Goal: Find specific page/section: Find specific page/section

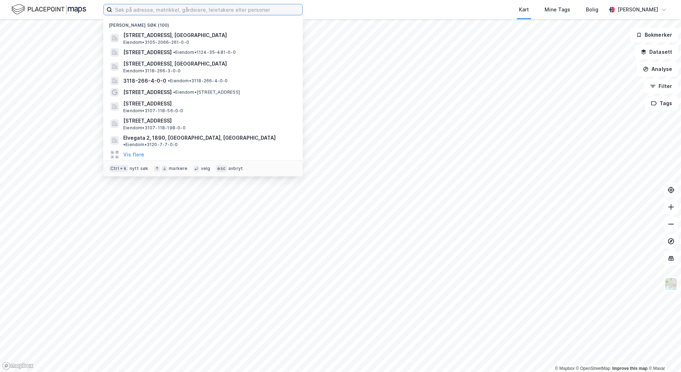
click at [151, 8] on input at bounding box center [207, 9] width 190 height 11
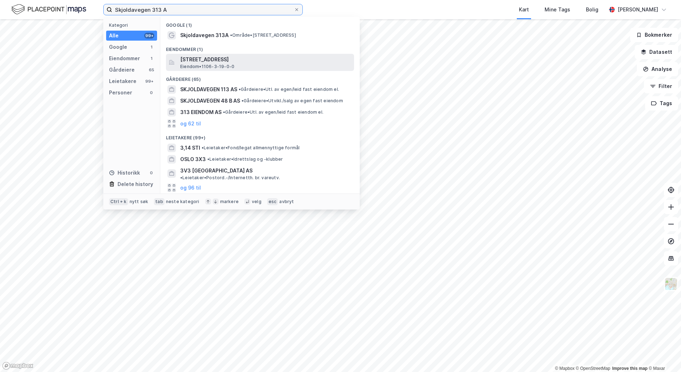
type input "Skjoldavegen 313 A"
click at [202, 66] on span "Eiendom • 1106-3-19-0-0" at bounding box center [207, 67] width 54 height 6
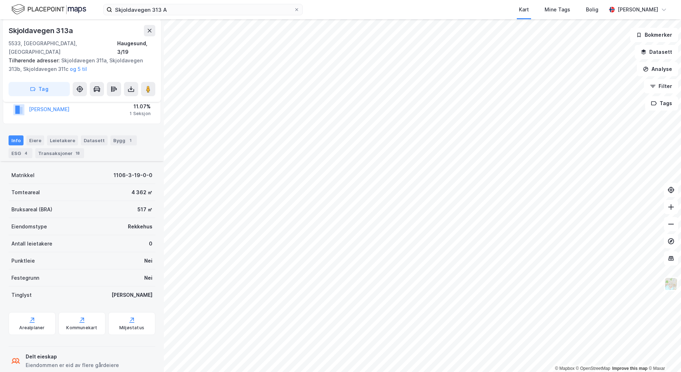
scroll to position [173, 0]
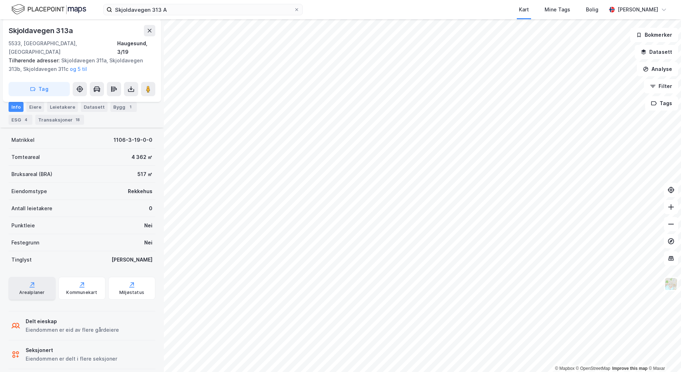
click at [30, 281] on div "Arealplaner" at bounding box center [32, 288] width 47 height 23
